Goal: Task Accomplishment & Management: Manage account settings

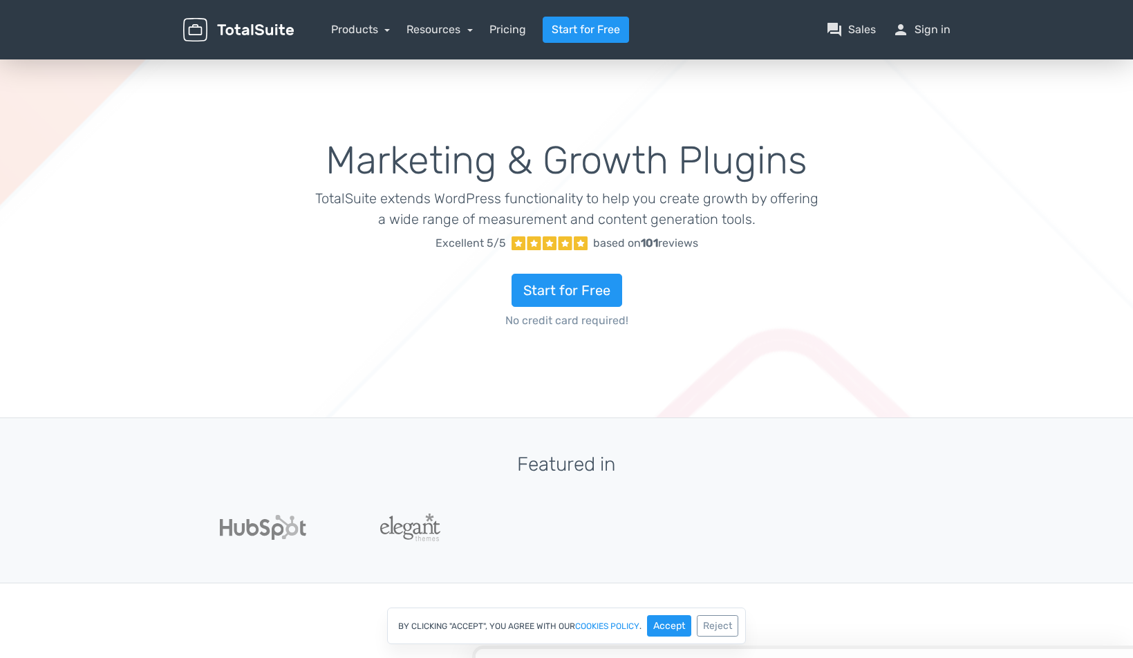
click at [937, 478] on div "Featured in" at bounding box center [567, 481] width 788 height 55
click at [940, 32] on link "person Sign in" at bounding box center [921, 29] width 58 height 17
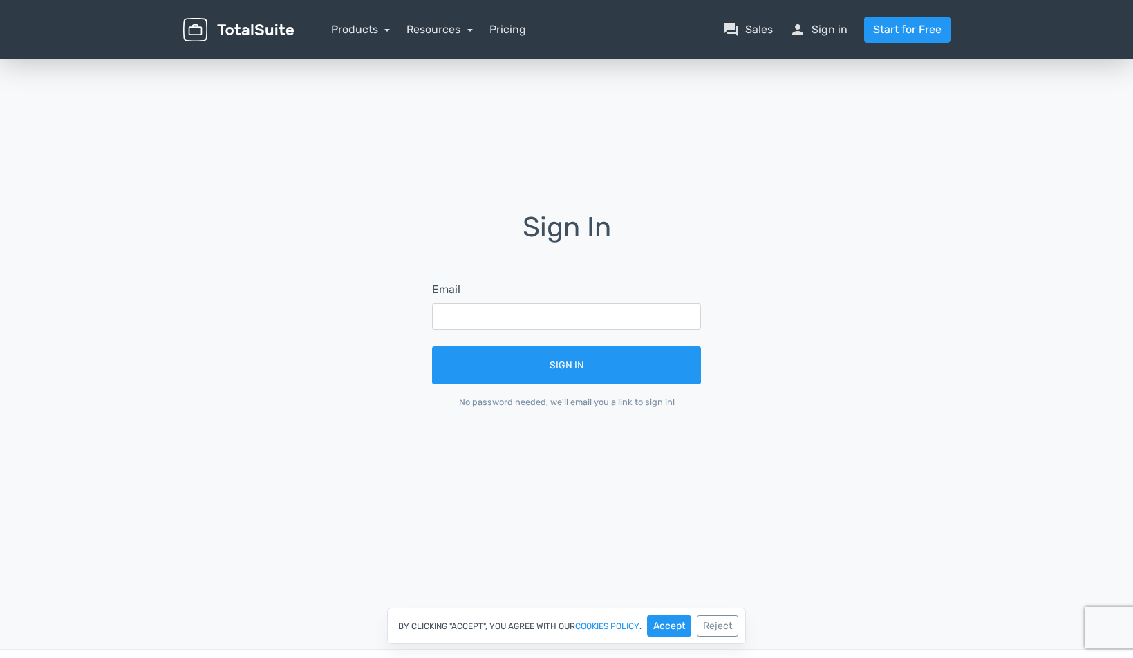
click at [875, 196] on div "Sign In Email Sign In No password needed, we'll email you a link to sign in!" at bounding box center [567, 320] width 788 height 527
click at [883, 215] on div "Sign In Email Sign In No password needed, we'll email you a link to sign in!" at bounding box center [567, 320] width 788 height 216
